Goal: Share content

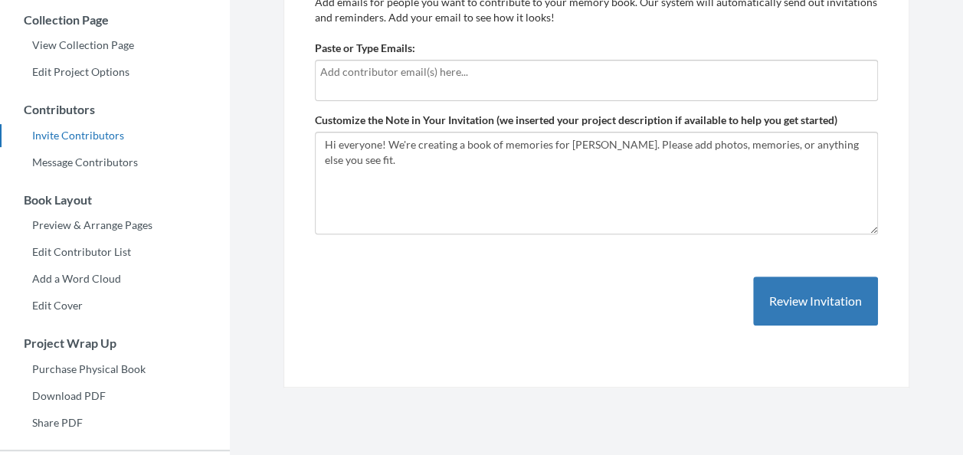
scroll to position [230, 0]
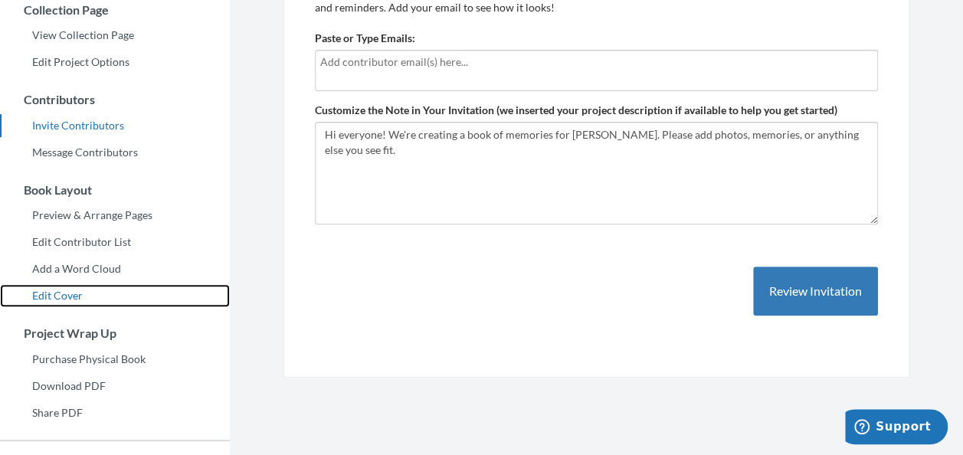
click at [51, 296] on link "Edit Cover" at bounding box center [115, 295] width 230 height 23
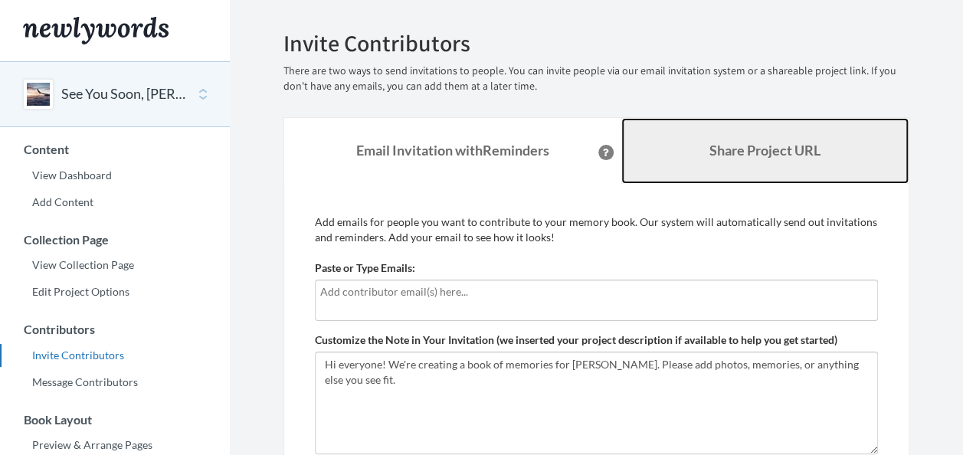
click at [874, 145] on link "Share Project URL" at bounding box center [765, 151] width 288 height 66
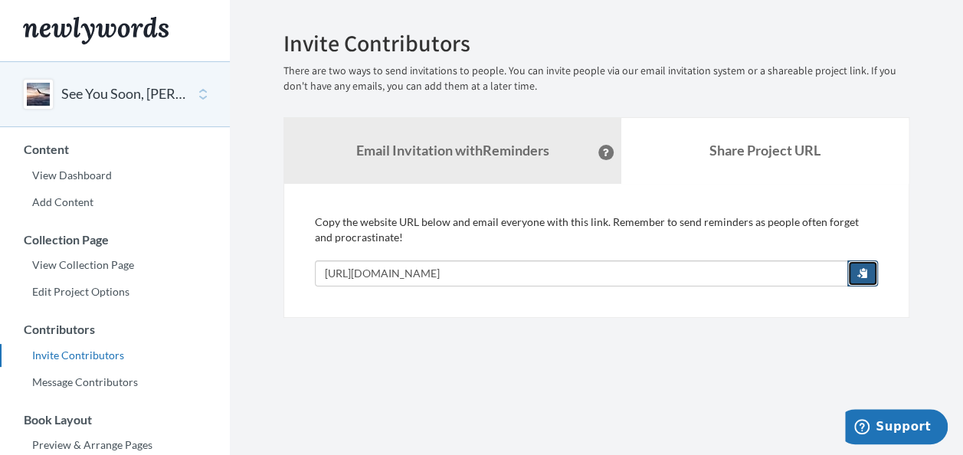
click at [872, 276] on button "button" at bounding box center [862, 273] width 31 height 26
